Goal: Task Accomplishment & Management: Manage account settings

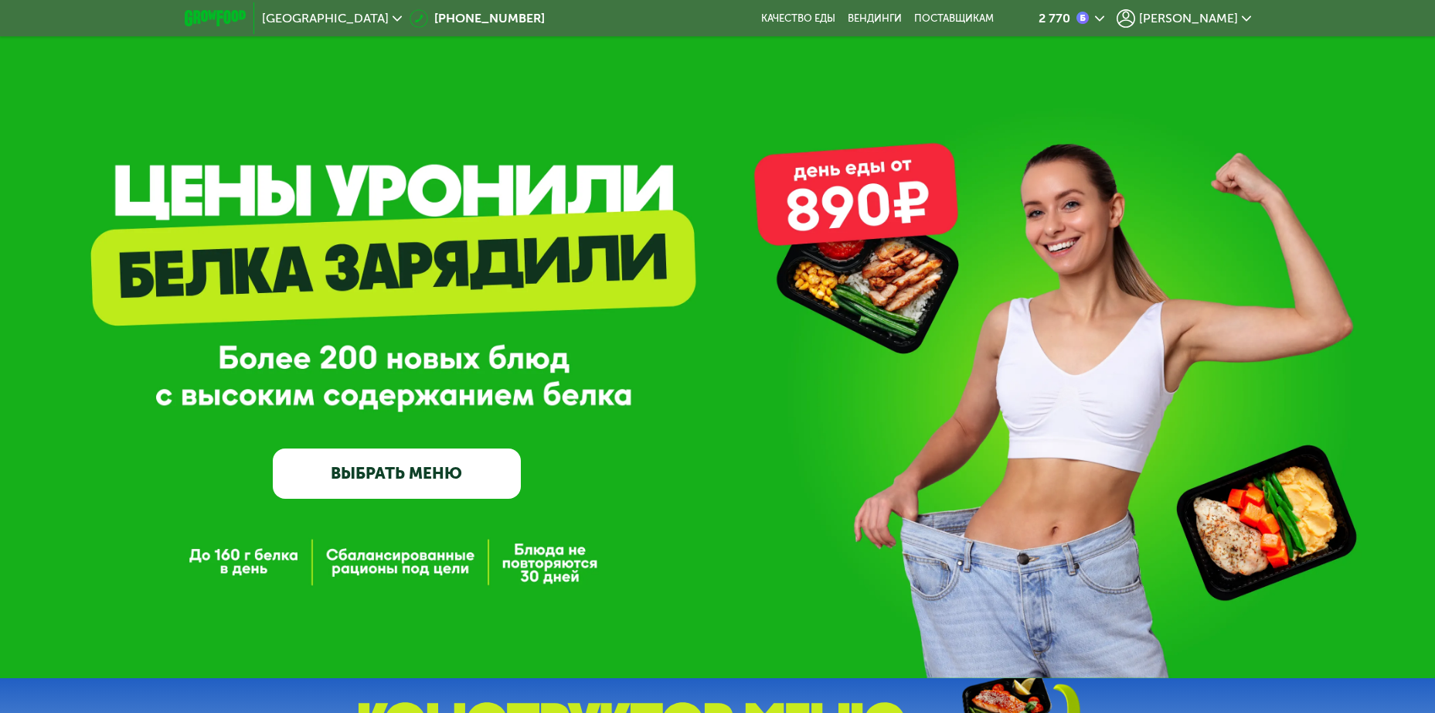
click at [1217, 19] on span "[PERSON_NAME]" at bounding box center [1188, 18] width 99 height 12
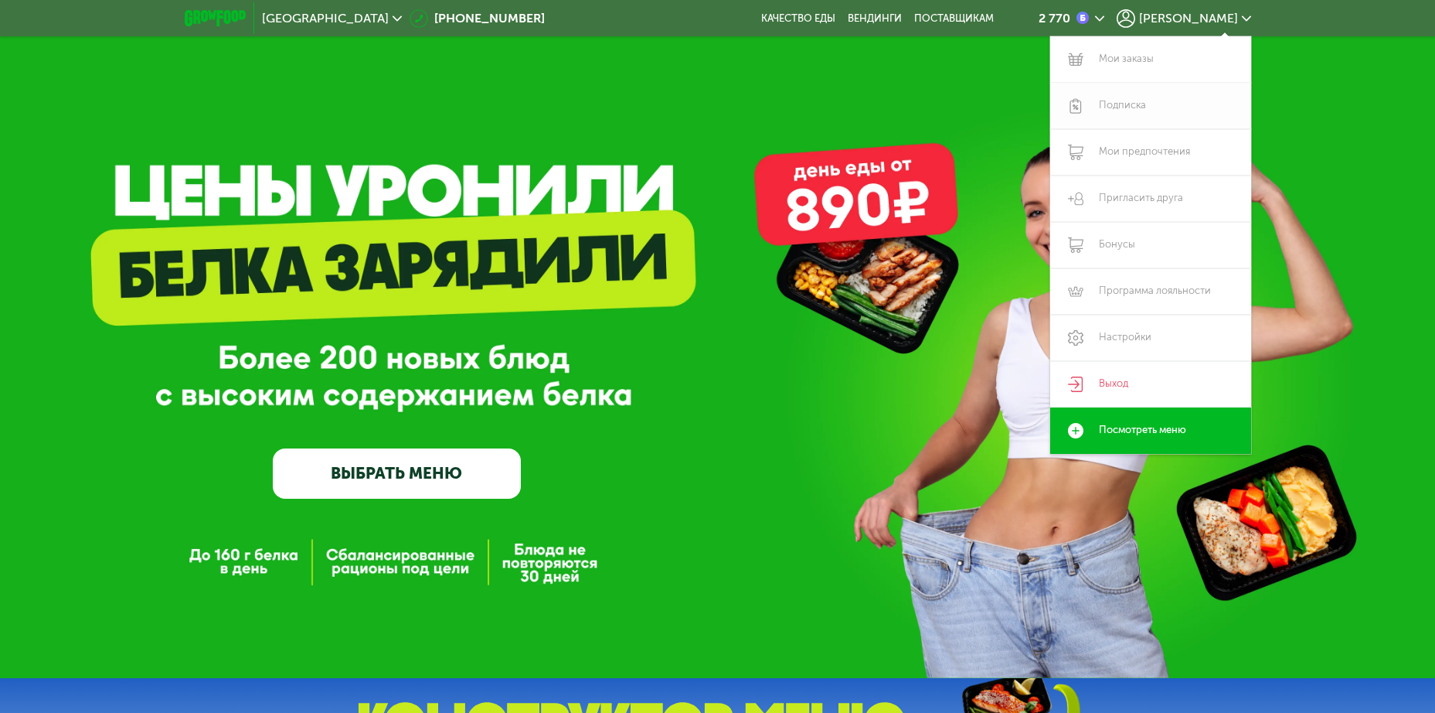
click at [1117, 104] on link "Подписка" at bounding box center [1150, 106] width 201 height 46
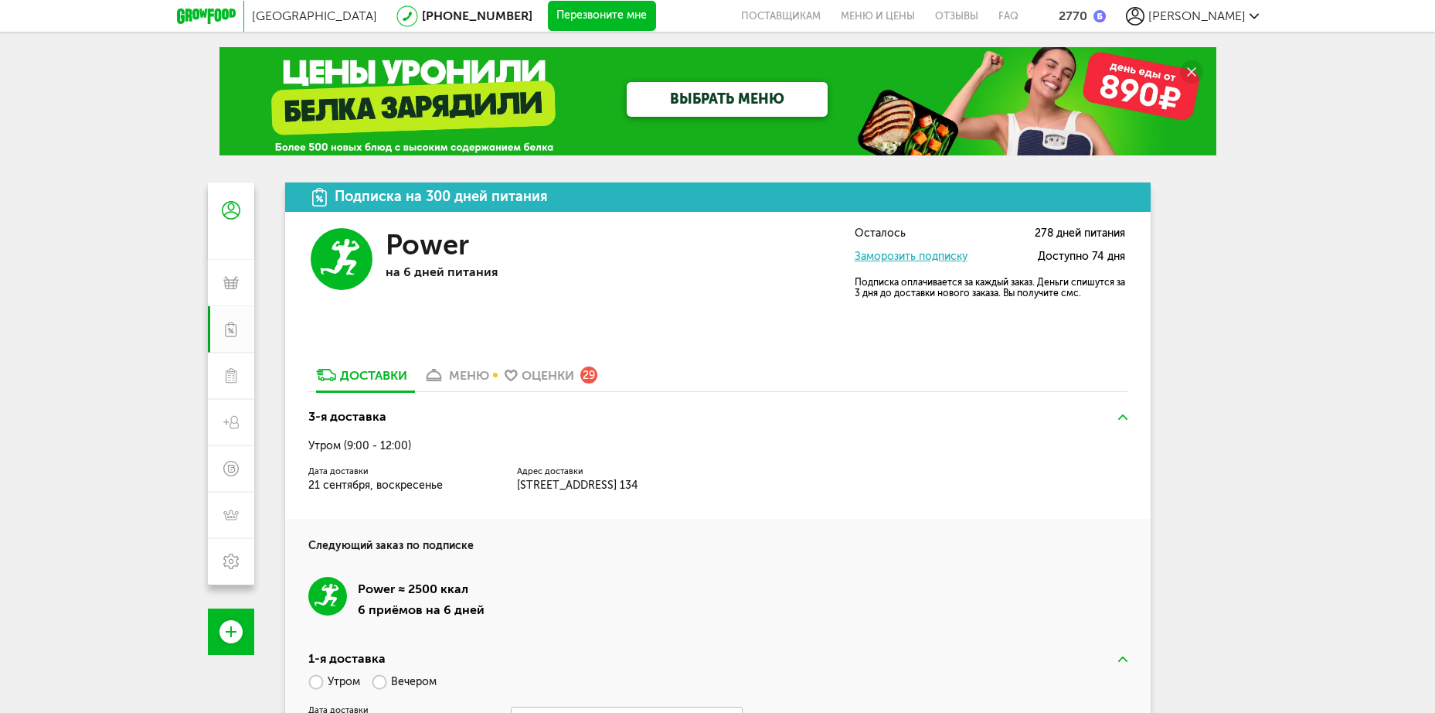
click at [466, 376] on div "меню" at bounding box center [469, 375] width 40 height 15
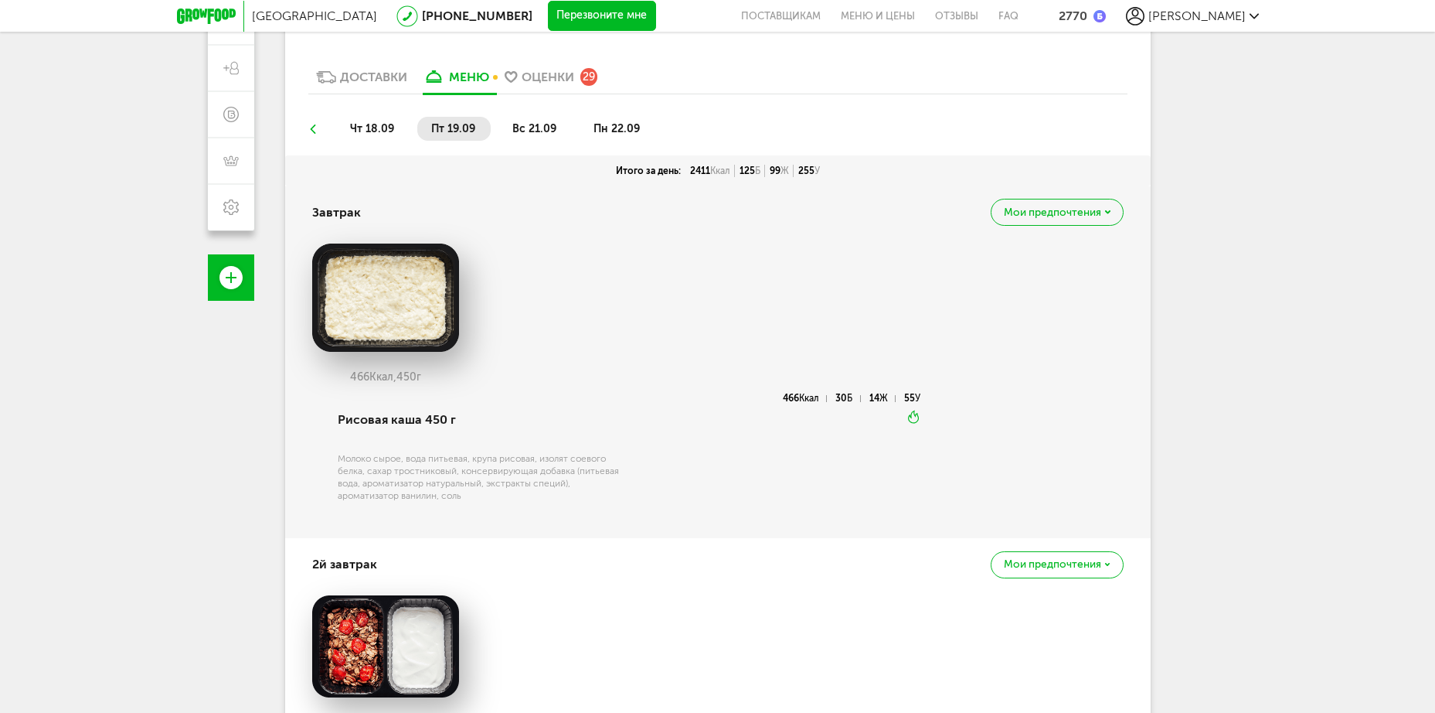
scroll to position [349, 0]
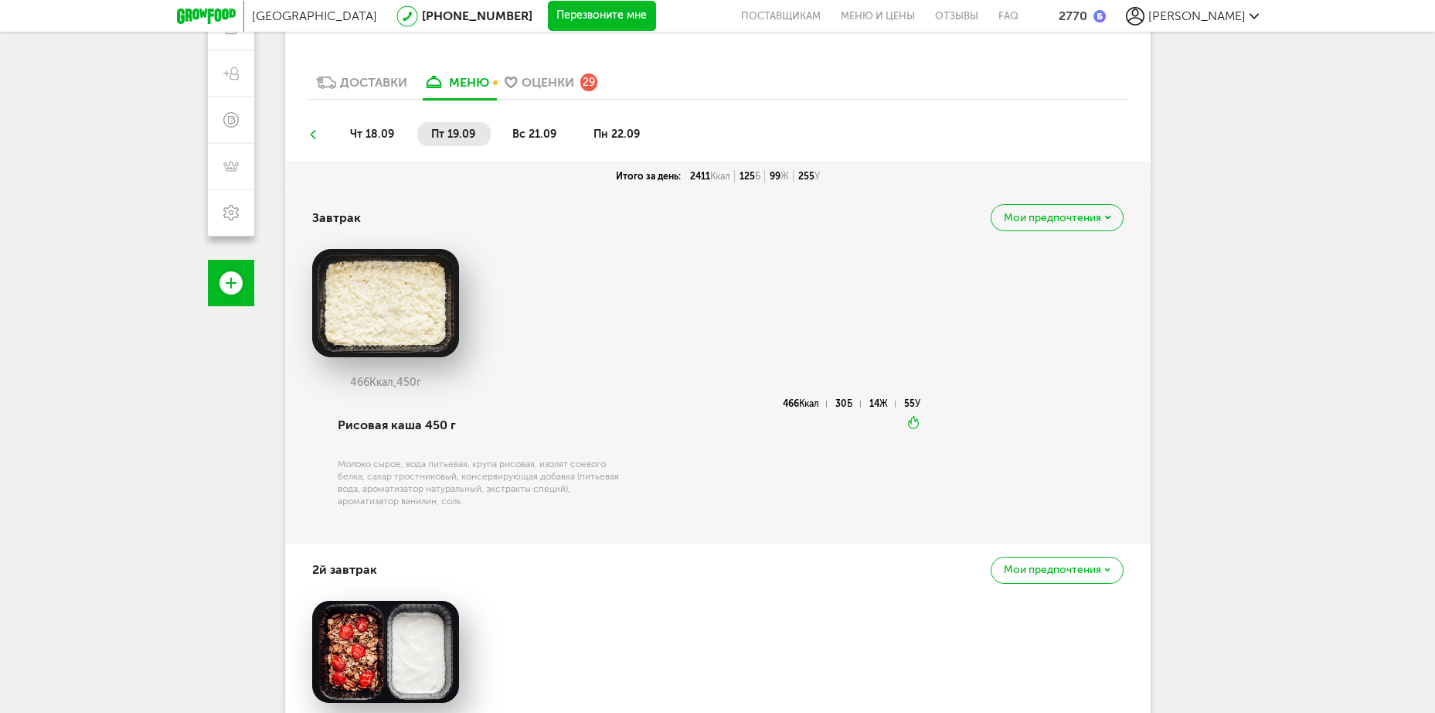
click at [390, 128] on span "чт 18.09" at bounding box center [372, 134] width 44 height 13
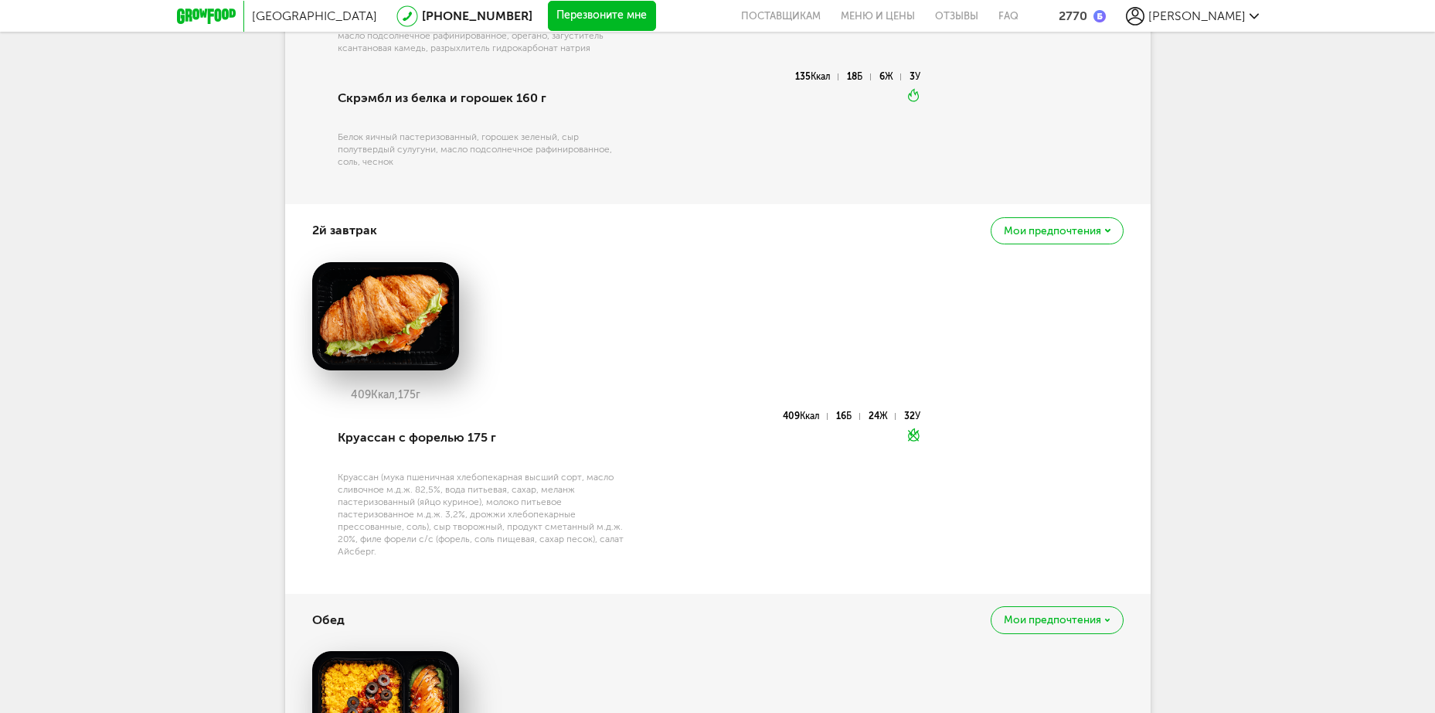
scroll to position [823, 0]
